Goal: Information Seeking & Learning: Learn about a topic

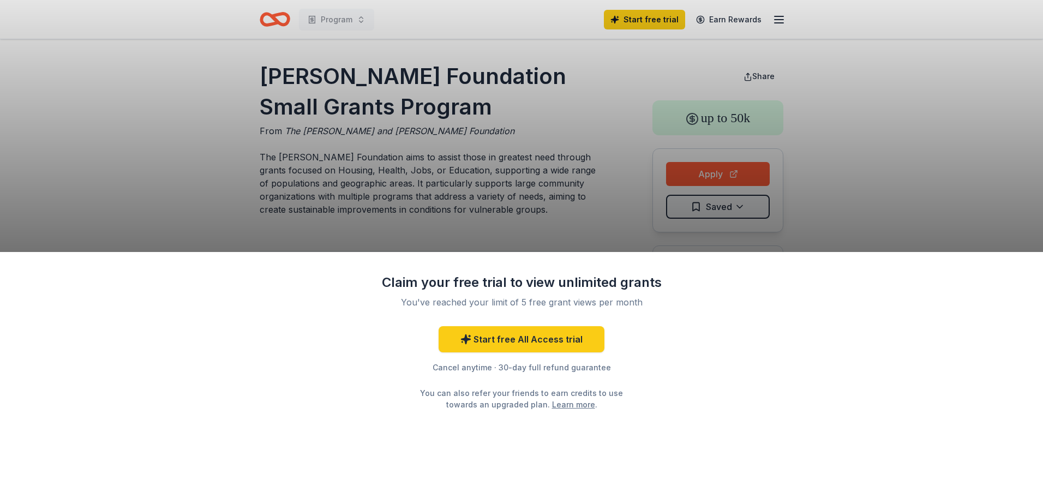
drag, startPoint x: 273, startPoint y: 74, endPoint x: 340, endPoint y: 79, distance: 67.8
click at [324, 83] on div "Claim your free trial to view unlimited grants You've reached your limit of 5 f…" at bounding box center [521, 252] width 1043 height 504
